Goal: Task Accomplishment & Management: Complete application form

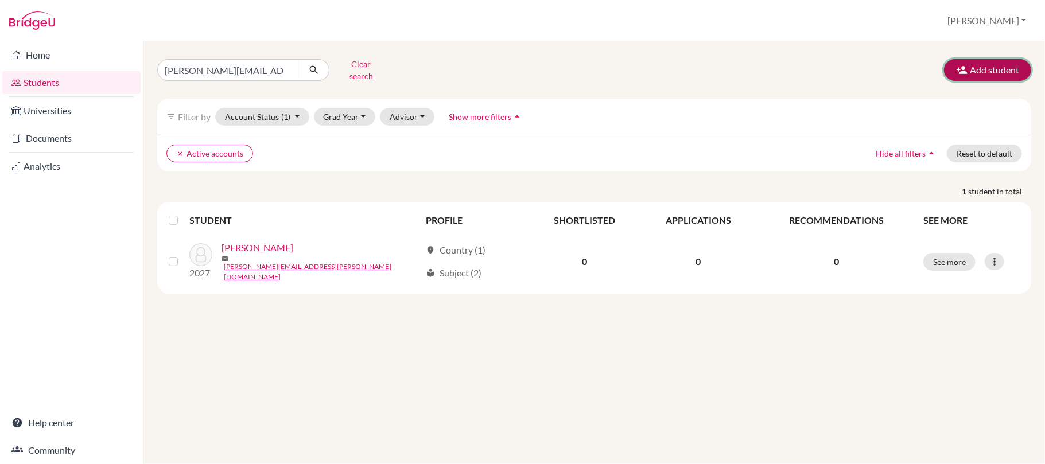
click at [974, 65] on button "Add student" at bounding box center [987, 70] width 87 height 22
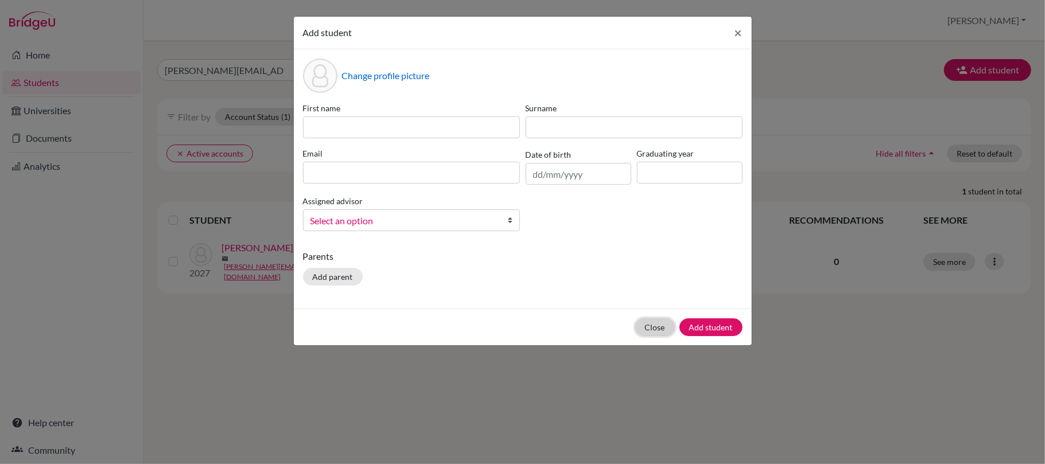
click at [653, 321] on button "Close" at bounding box center [655, 327] width 40 height 18
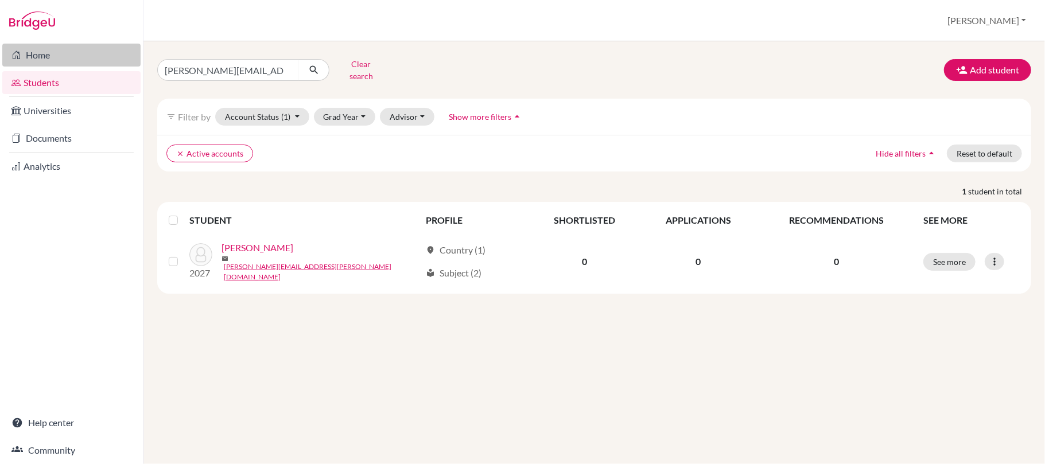
click at [32, 55] on link "Home" at bounding box center [71, 55] width 138 height 23
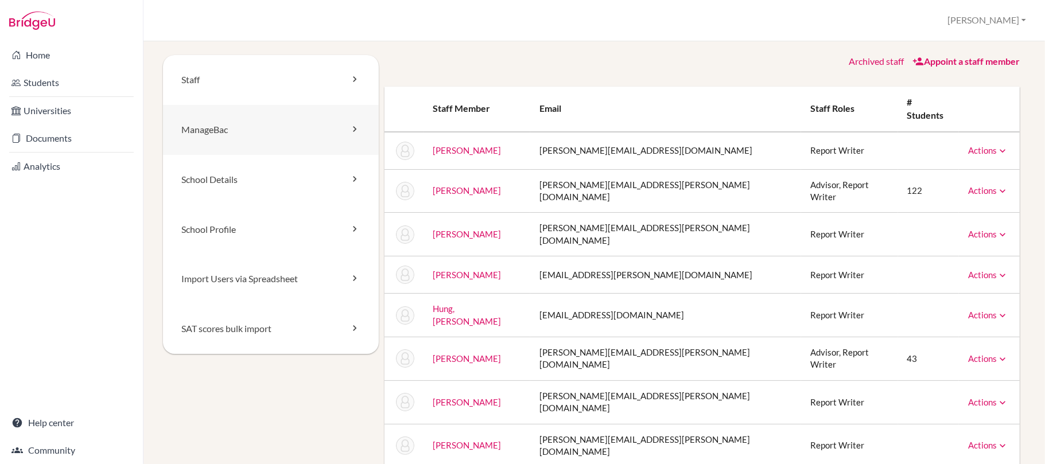
click at [351, 125] on icon at bounding box center [354, 128] width 11 height 11
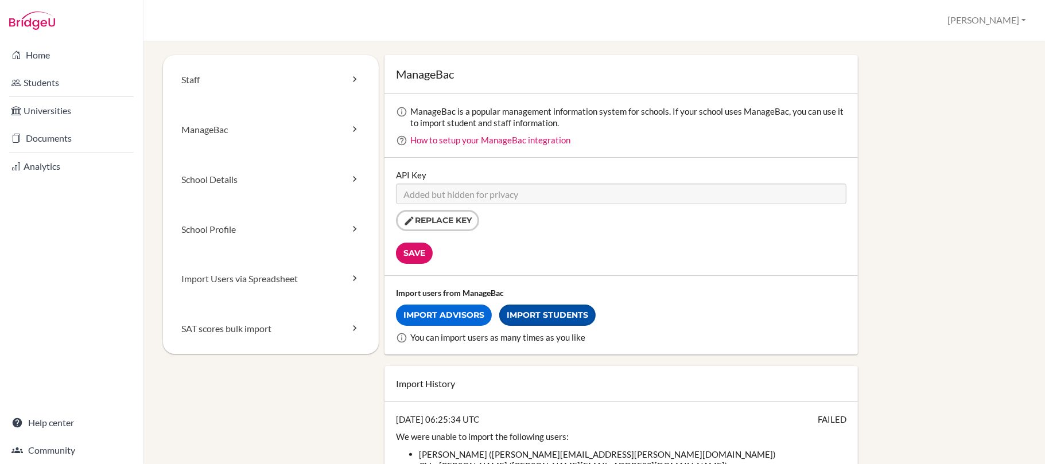
click at [565, 313] on link "Import Students" at bounding box center [547, 315] width 96 height 21
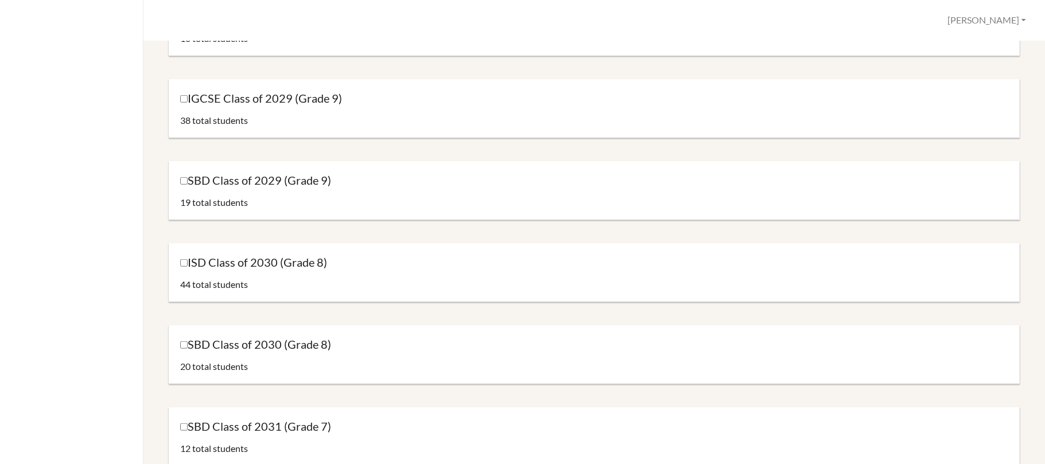
scroll to position [535, 0]
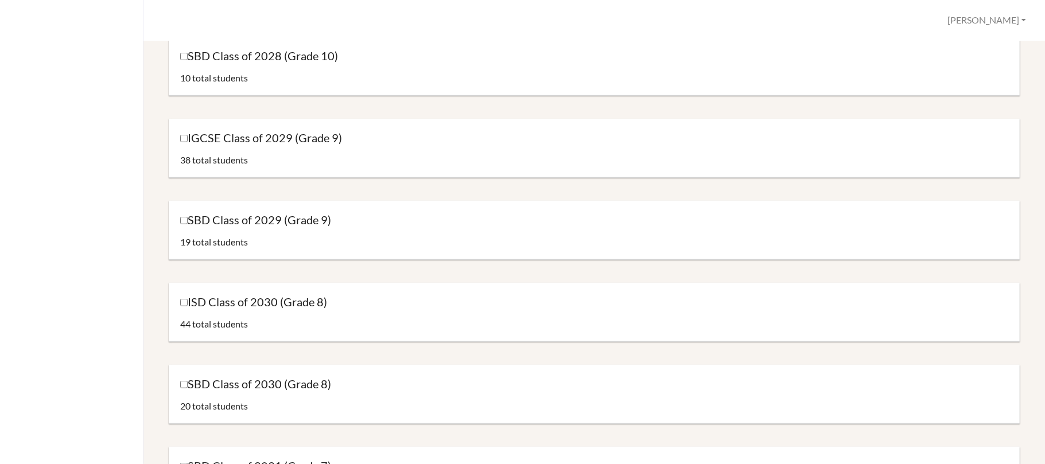
drag, startPoint x: 172, startPoint y: 129, endPoint x: 177, endPoint y: 138, distance: 10.3
click at [173, 131] on div "IGCSE Class of 2029 (Grade 9) 38 total students" at bounding box center [594, 148] width 851 height 59
click at [181, 138] on input "IGCSE Class of 2029 (Grade 9)" at bounding box center [183, 138] width 7 height 7
checkbox input "true"
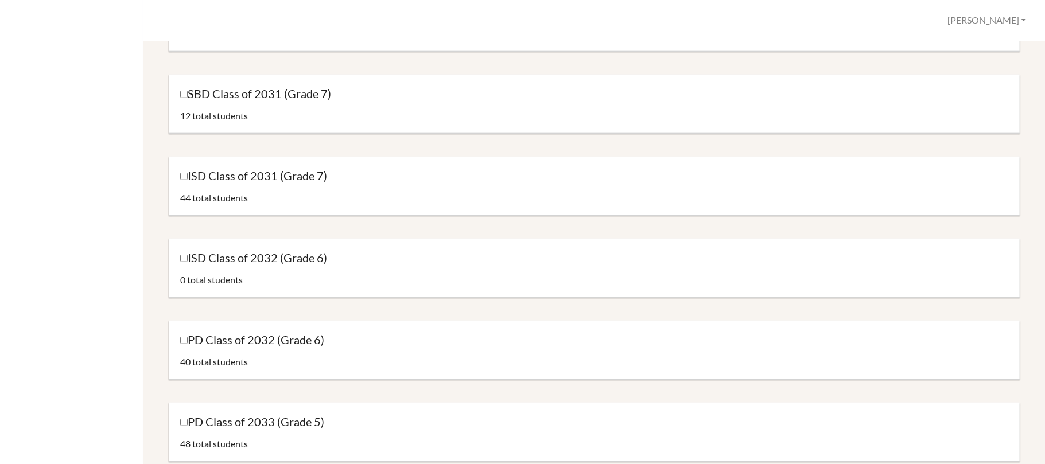
scroll to position [1453, 0]
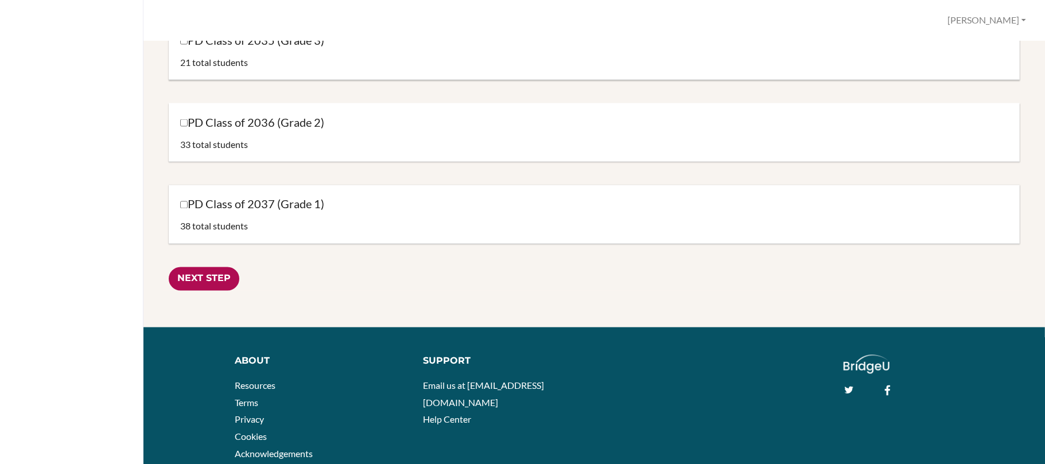
click at [216, 281] on input "Next Step" at bounding box center [204, 279] width 71 height 24
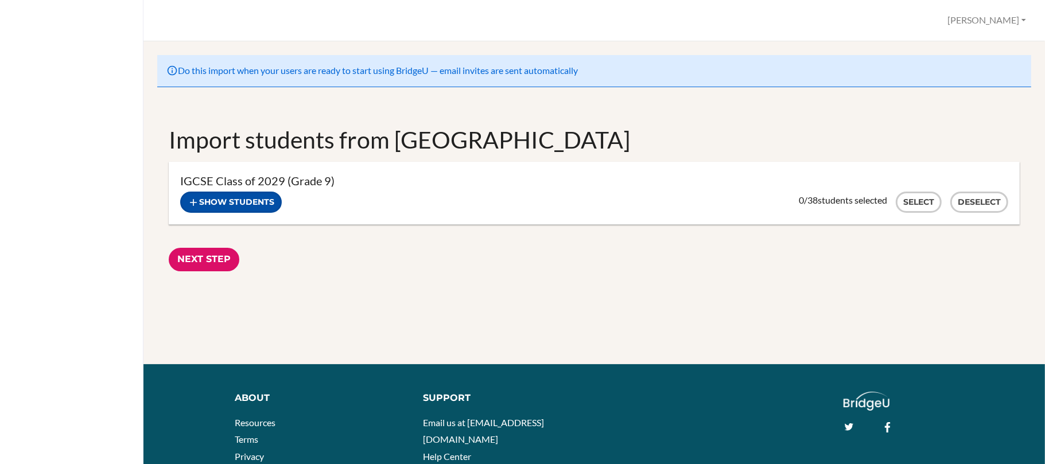
click at [265, 205] on button "Show students" at bounding box center [231, 202] width 102 height 21
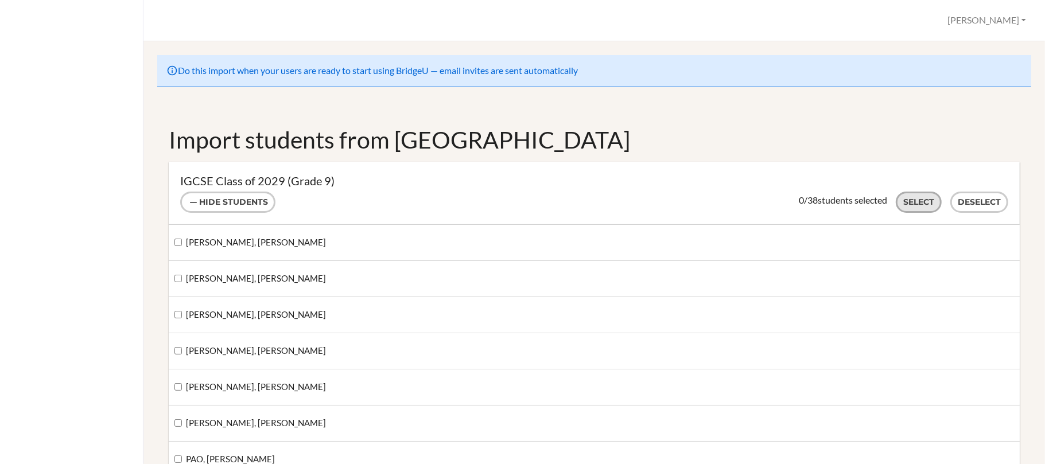
click at [907, 201] on button "Select" at bounding box center [919, 202] width 46 height 21
checkbox input "true"
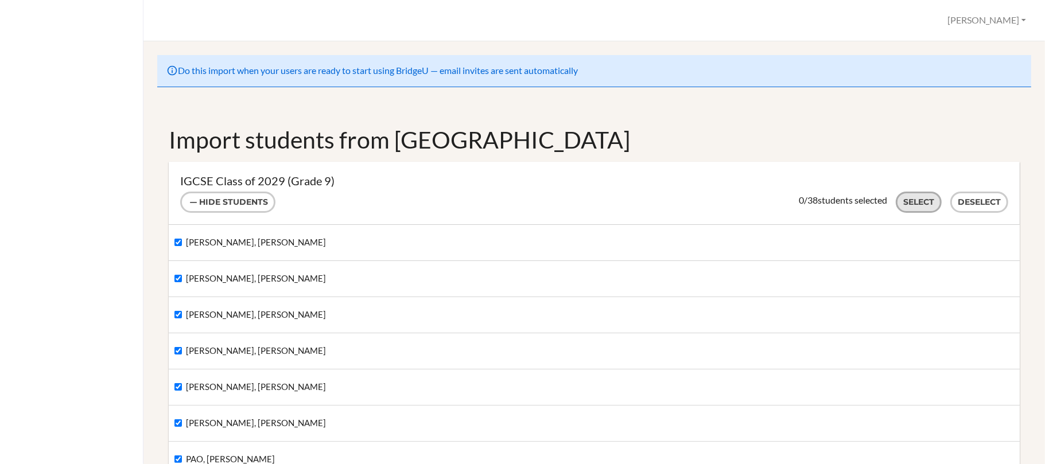
checkbox input "true"
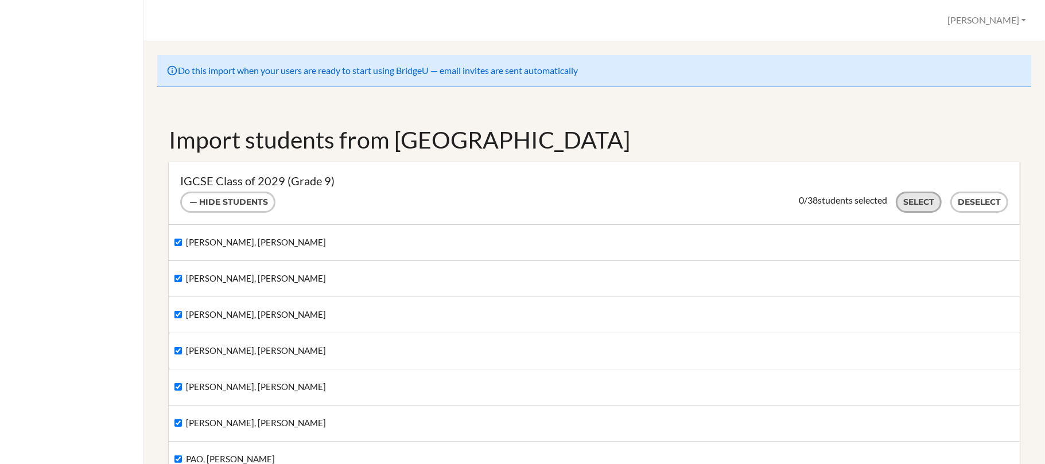
checkbox input "true"
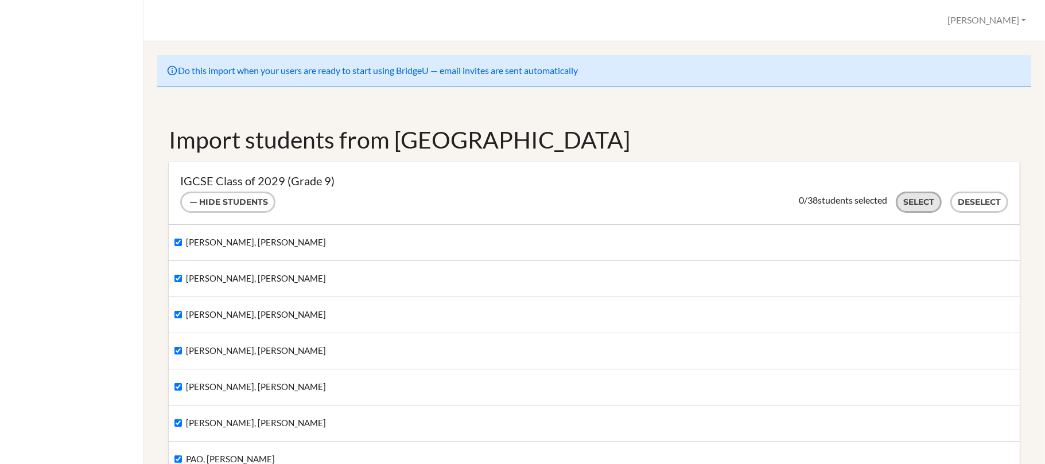
checkbox input "true"
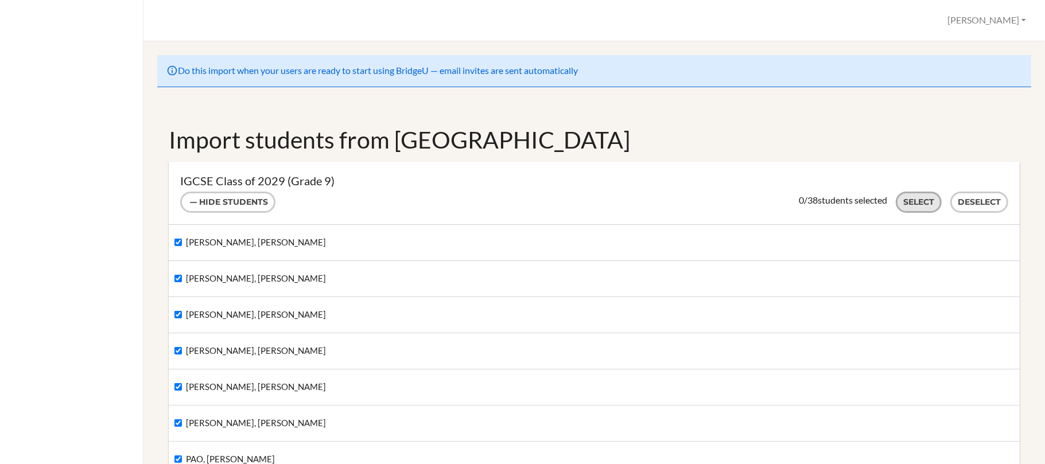
checkbox input "true"
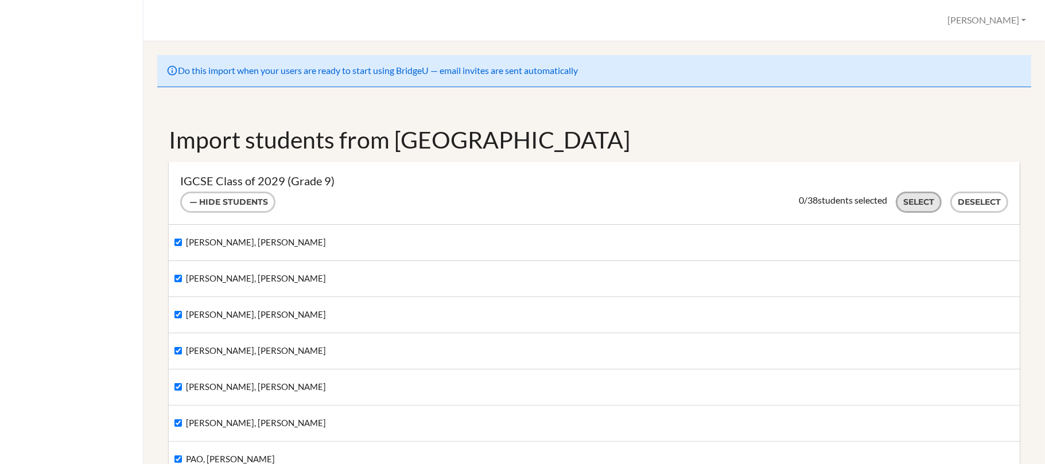
checkbox input "true"
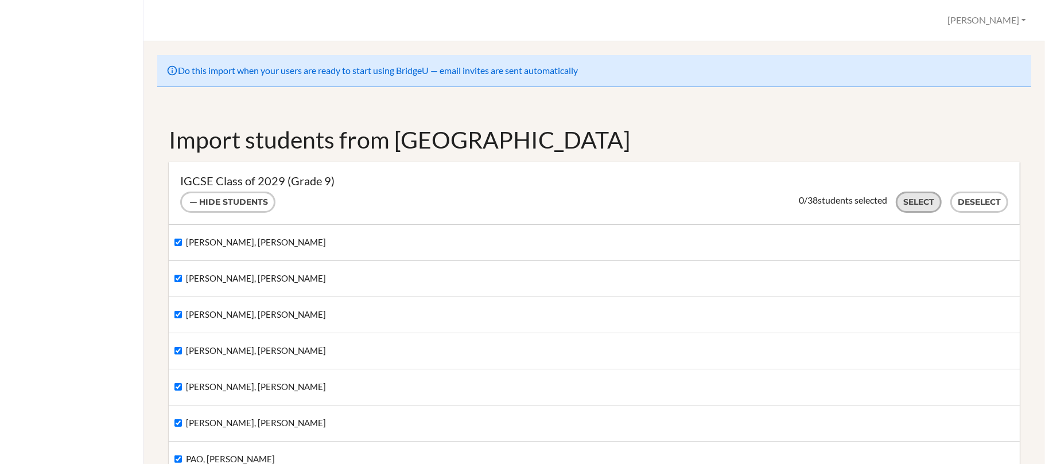
checkbox input "true"
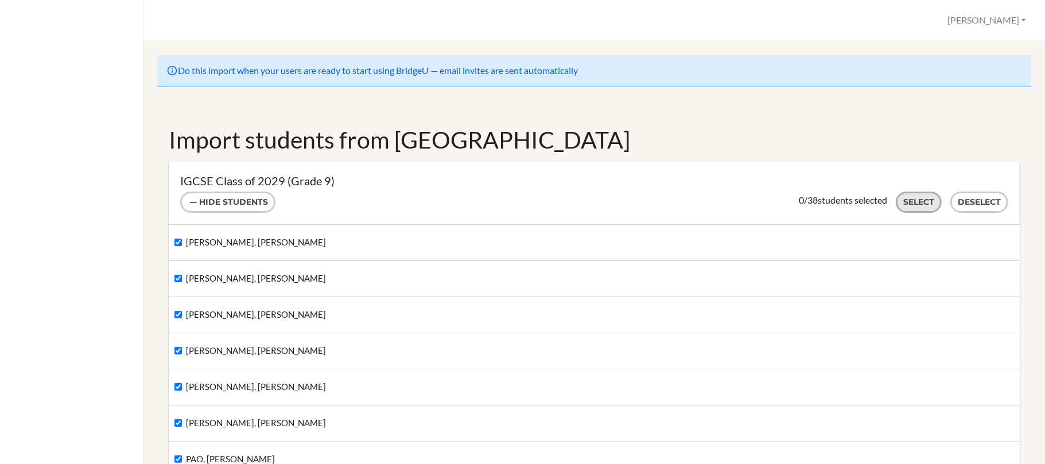
checkbox input "true"
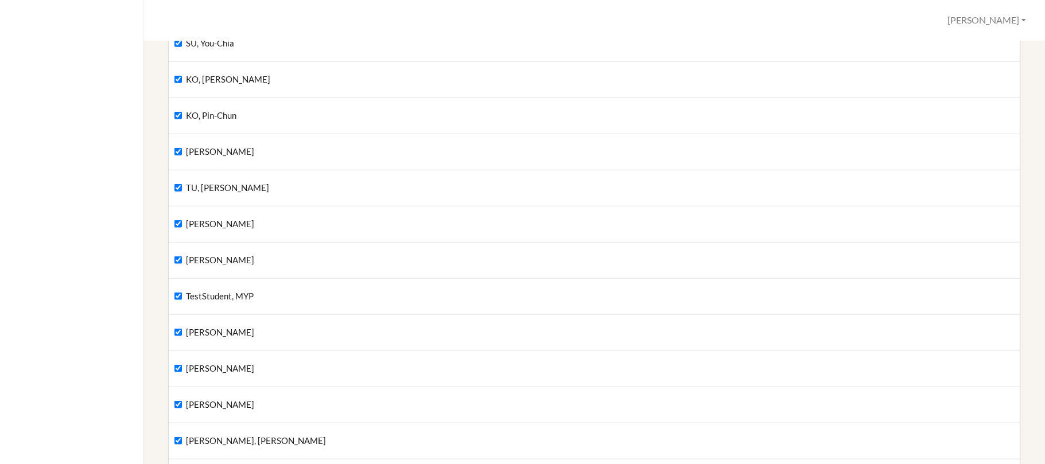
scroll to position [1410, 0]
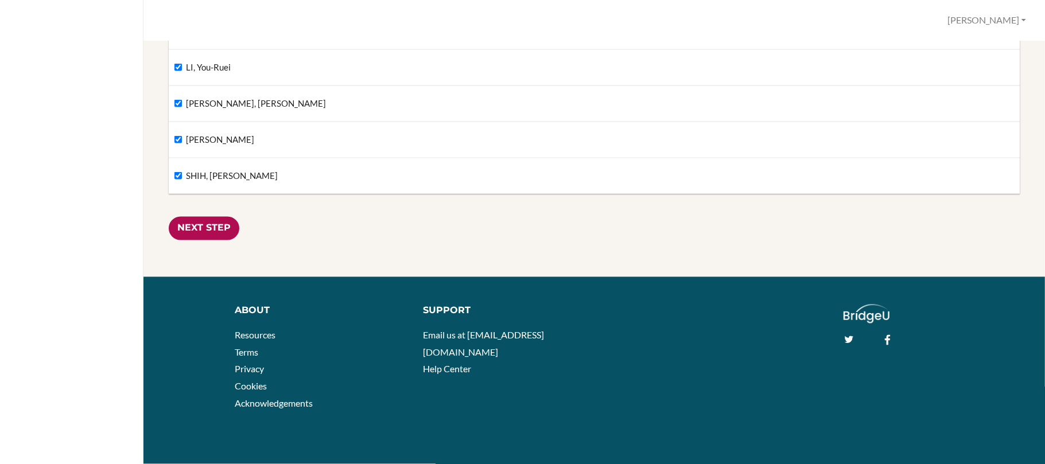
click at [197, 227] on input "Next Step" at bounding box center [204, 229] width 71 height 24
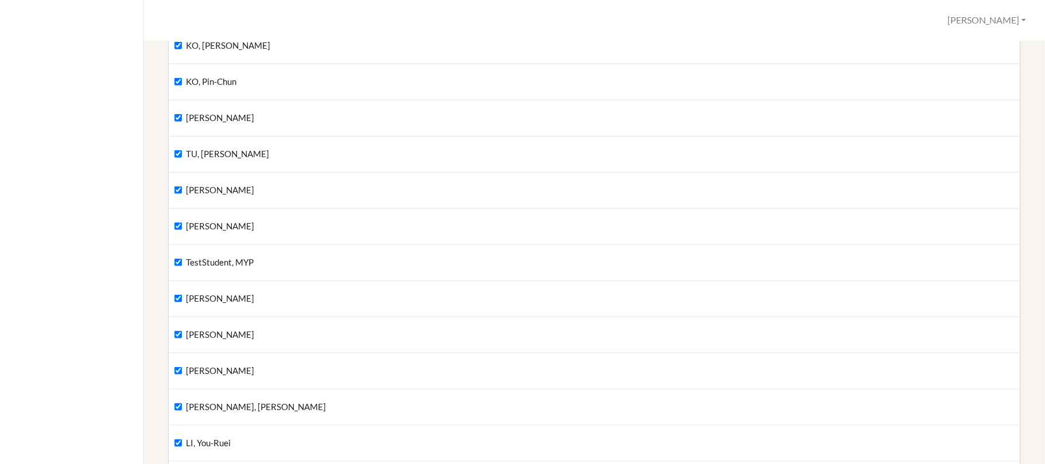
scroll to position [873, 0]
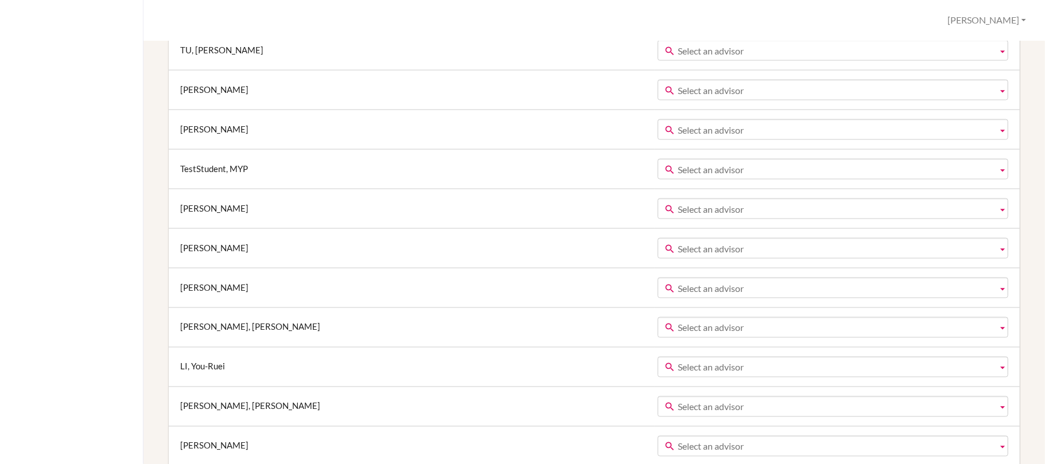
scroll to position [1453, 0]
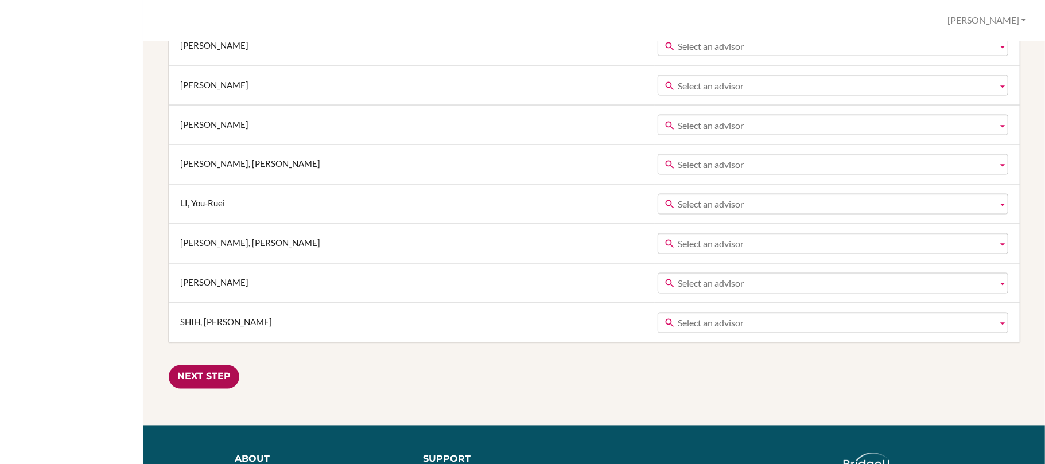
click at [218, 387] on input "Next Step" at bounding box center [204, 378] width 71 height 24
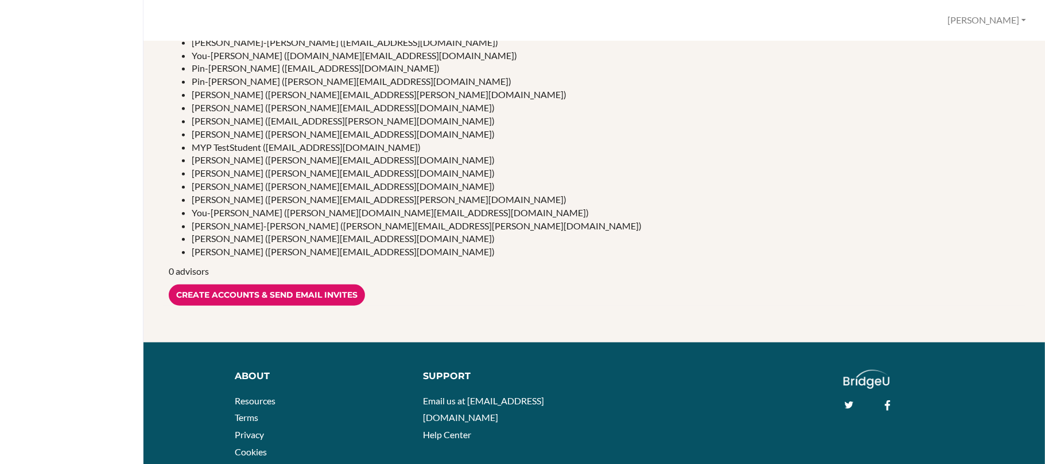
scroll to position [459, 0]
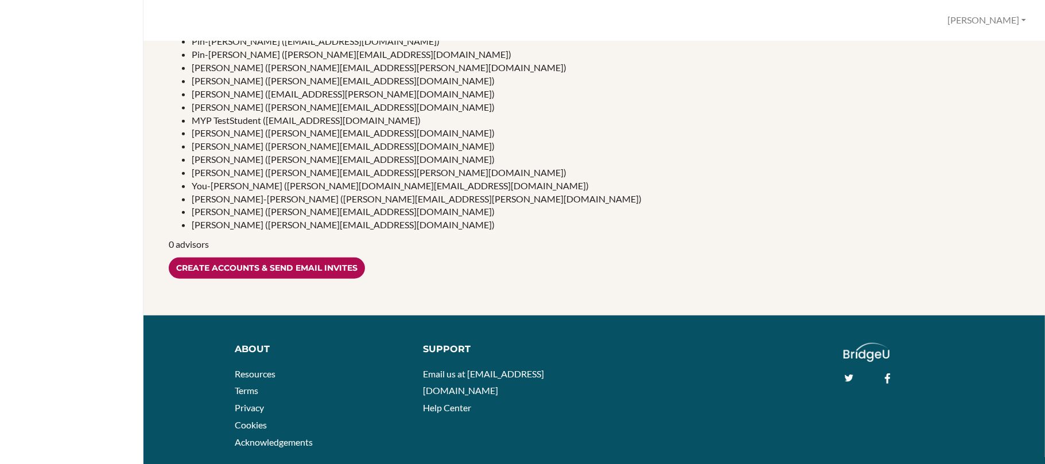
click at [331, 271] on input "Create accounts & send email invites" at bounding box center [267, 268] width 196 height 21
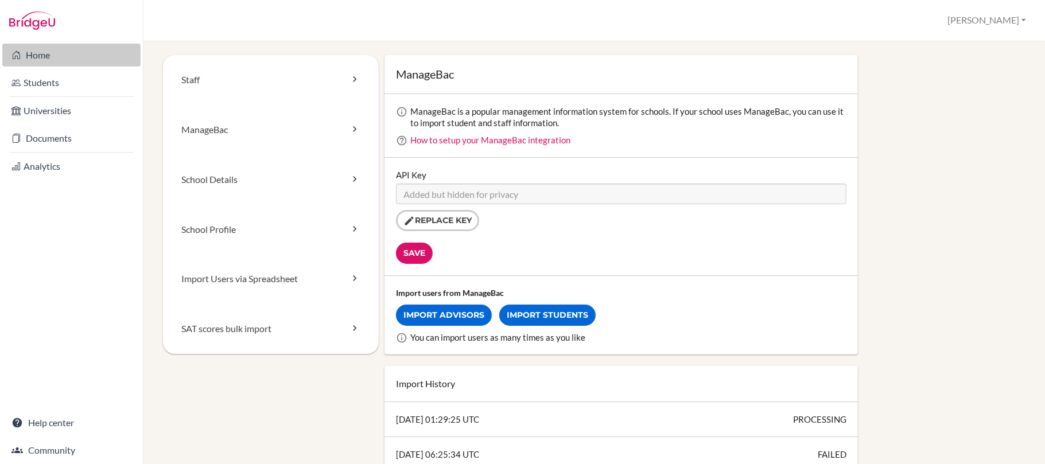
click at [57, 65] on link "Home" at bounding box center [71, 55] width 138 height 23
